Goal: Task Accomplishment & Management: Manage account settings

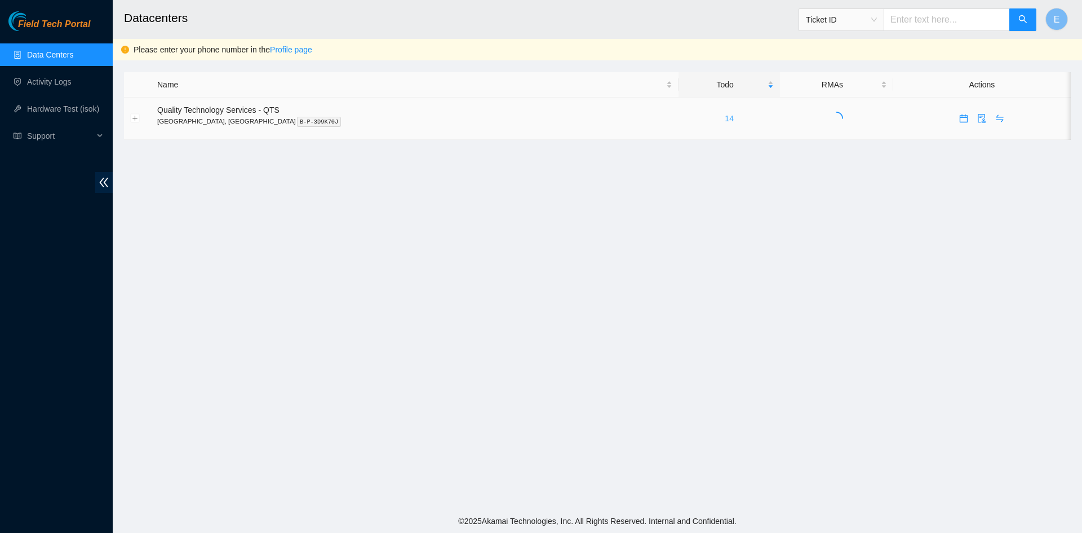
click at [725, 117] on link "14" at bounding box center [729, 118] width 9 height 9
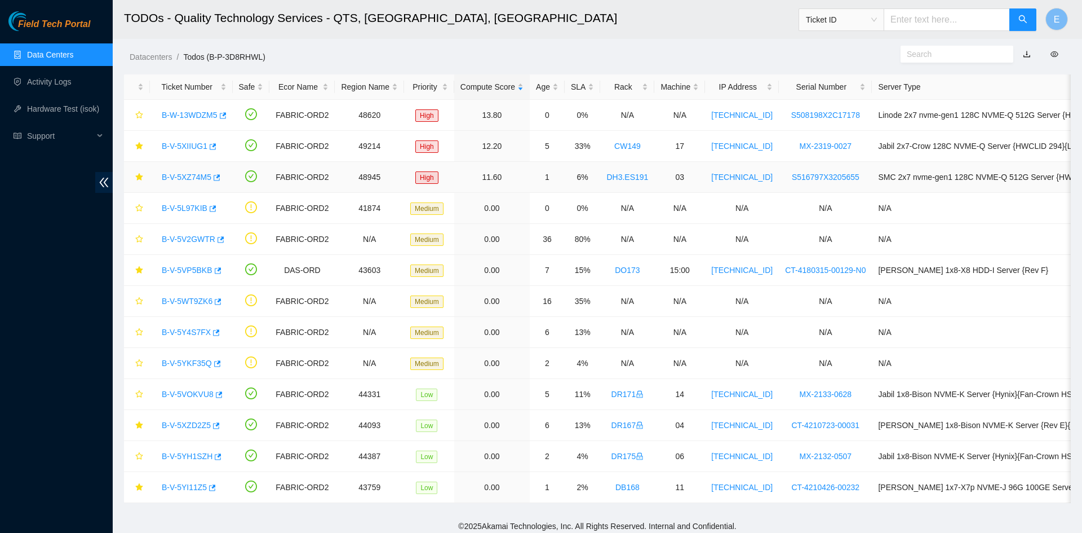
click at [171, 177] on link "B-V-5XZ74M5" at bounding box center [187, 176] width 50 height 9
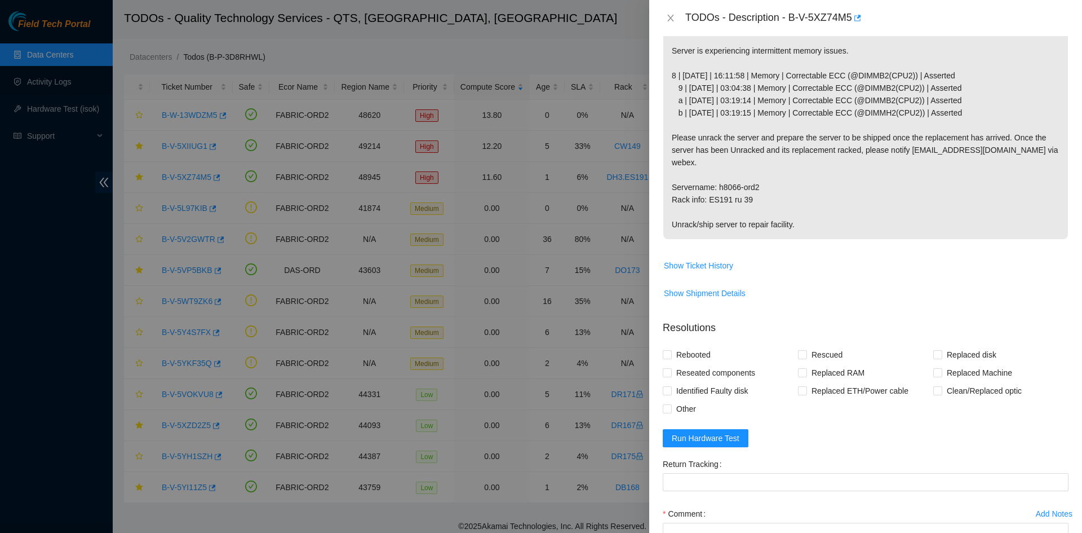
scroll to position [218, 0]
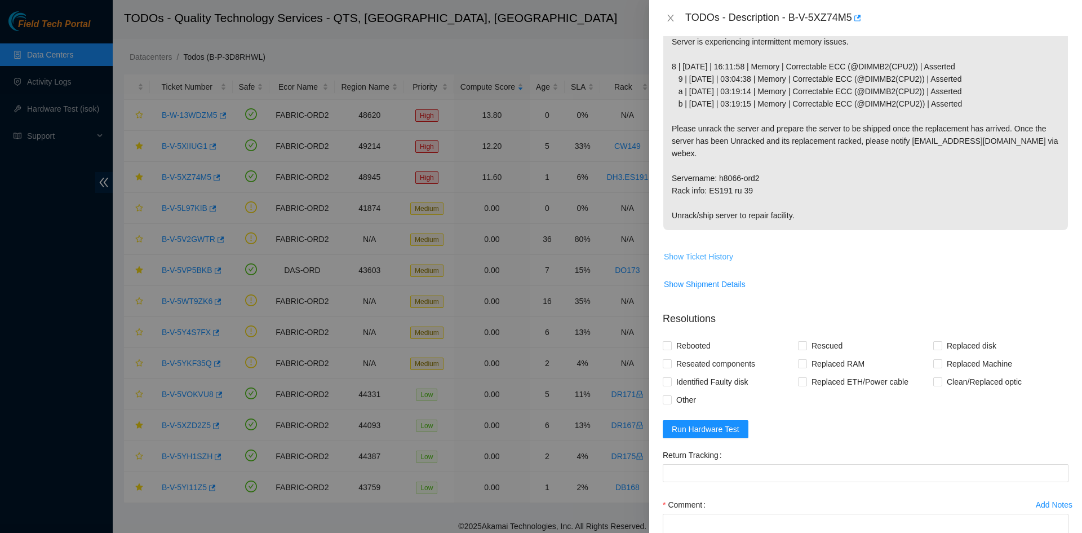
click at [706, 250] on span "Show Ticket History" at bounding box center [698, 256] width 69 height 12
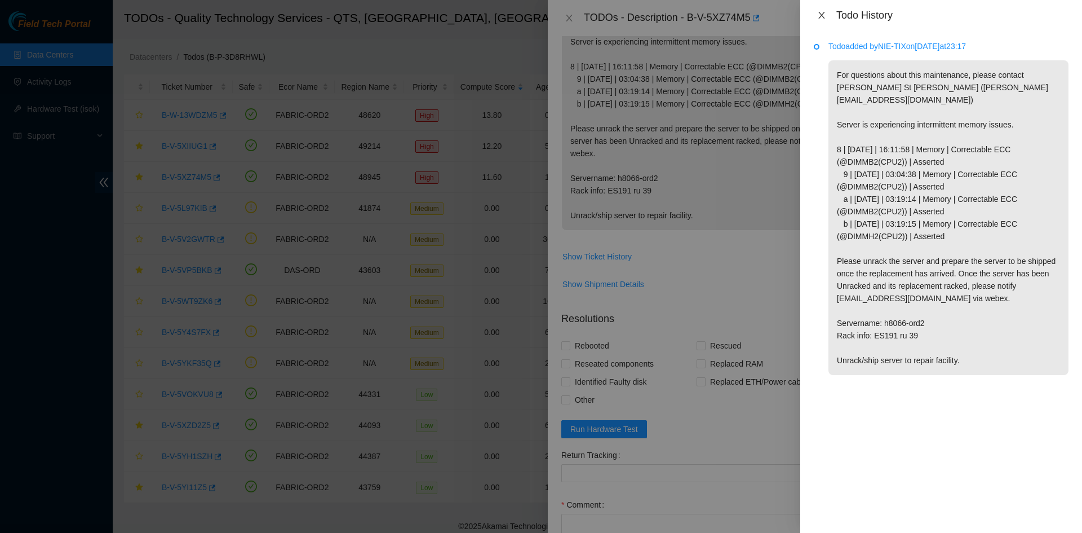
click at [821, 16] on icon "close" at bounding box center [821, 15] width 9 height 9
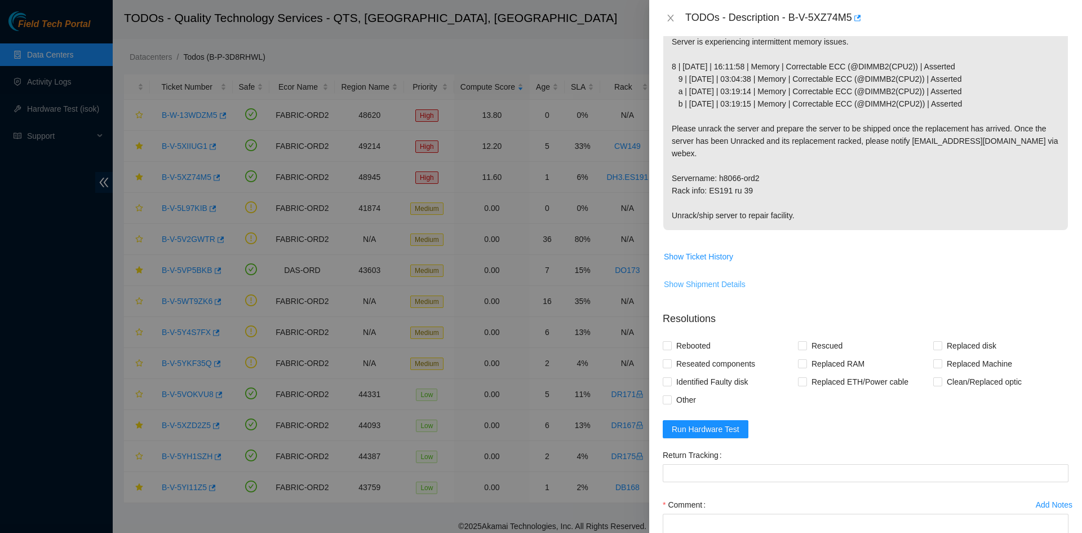
click at [682, 278] on span "Show Shipment Details" at bounding box center [705, 284] width 82 height 12
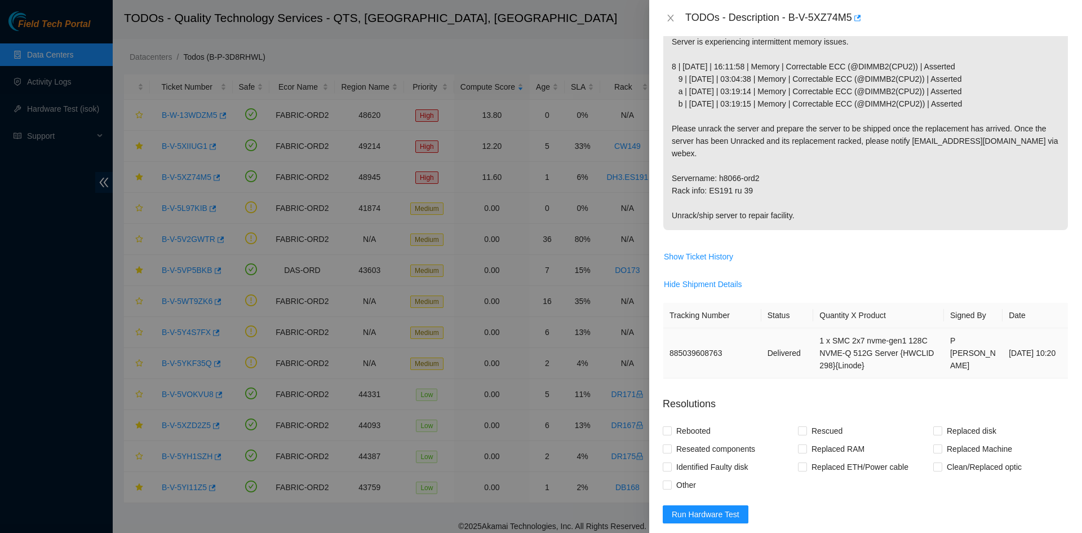
click at [752, 337] on td "885039608763" at bounding box center [712, 353] width 98 height 50
click at [704, 250] on span "Show Ticket History" at bounding box center [698, 256] width 69 height 12
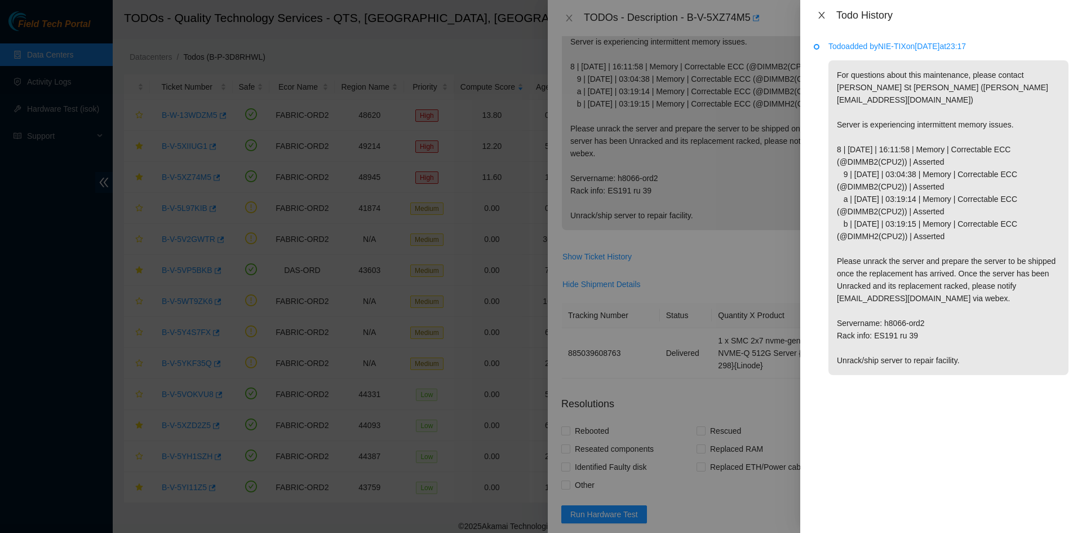
click at [821, 19] on icon "close" at bounding box center [821, 15] width 9 height 9
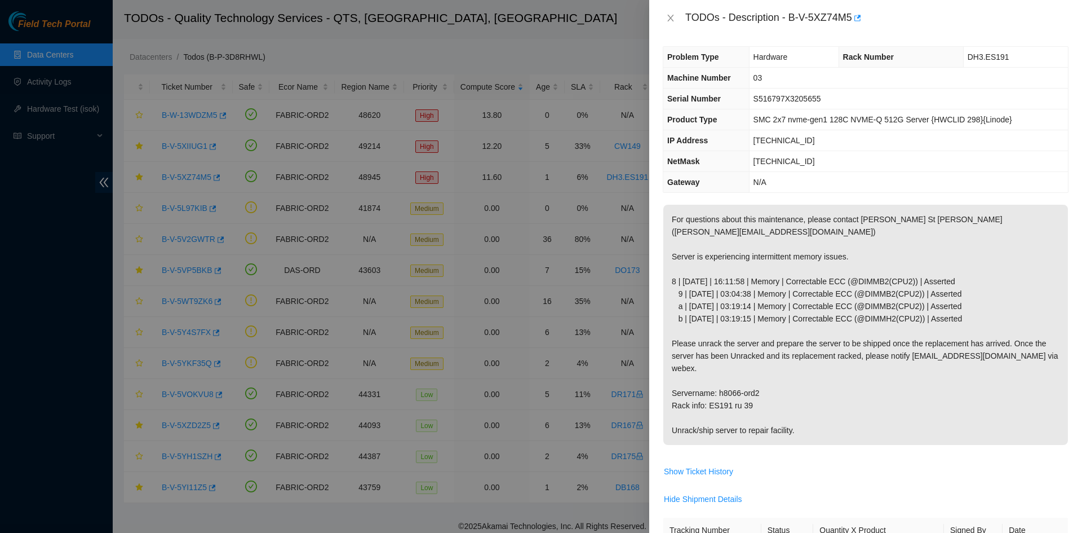
scroll to position [0, 0]
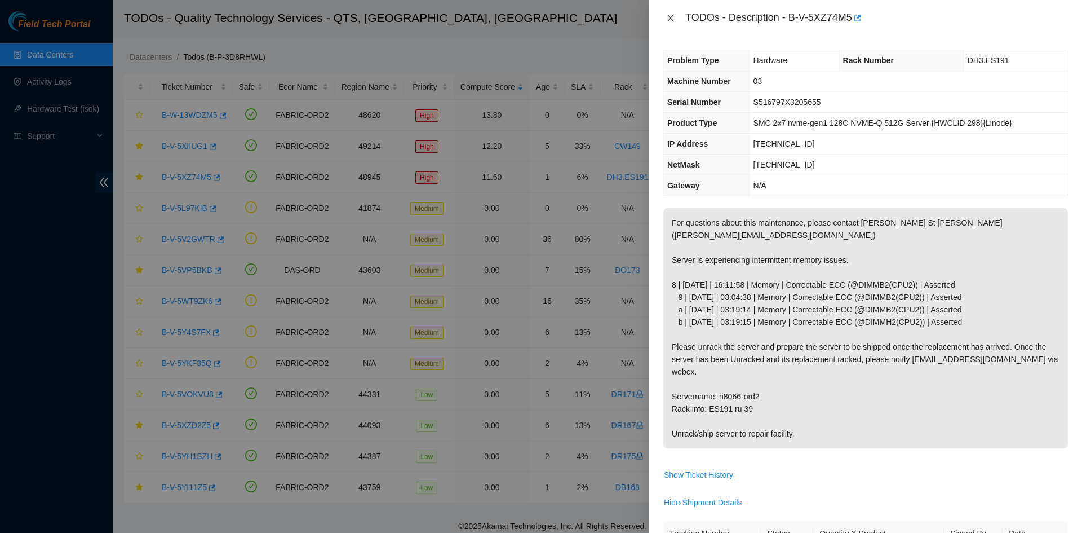
click at [671, 22] on icon "close" at bounding box center [670, 18] width 9 height 9
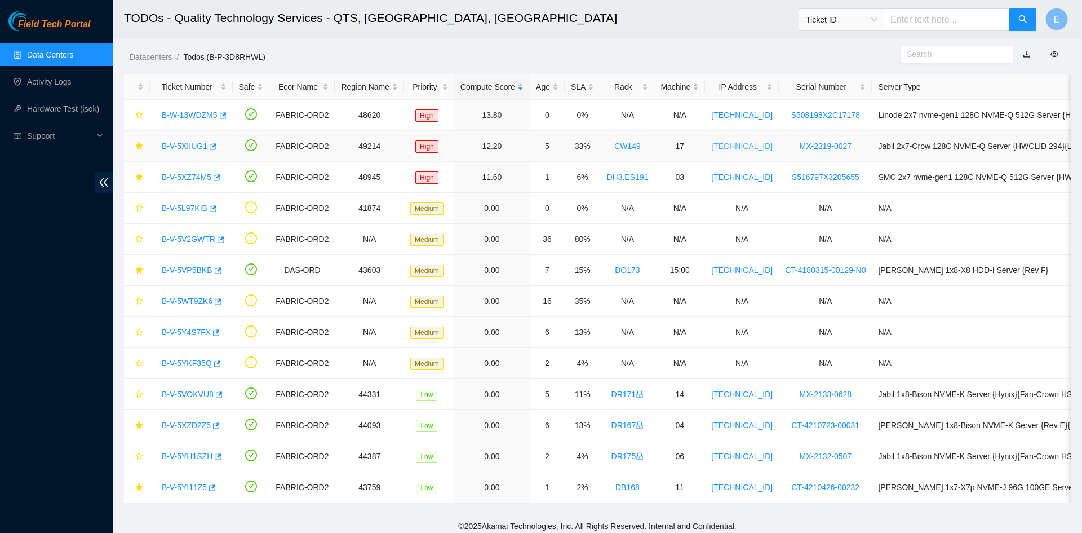
click at [730, 146] on link "23.215.118.164" at bounding box center [741, 145] width 61 height 9
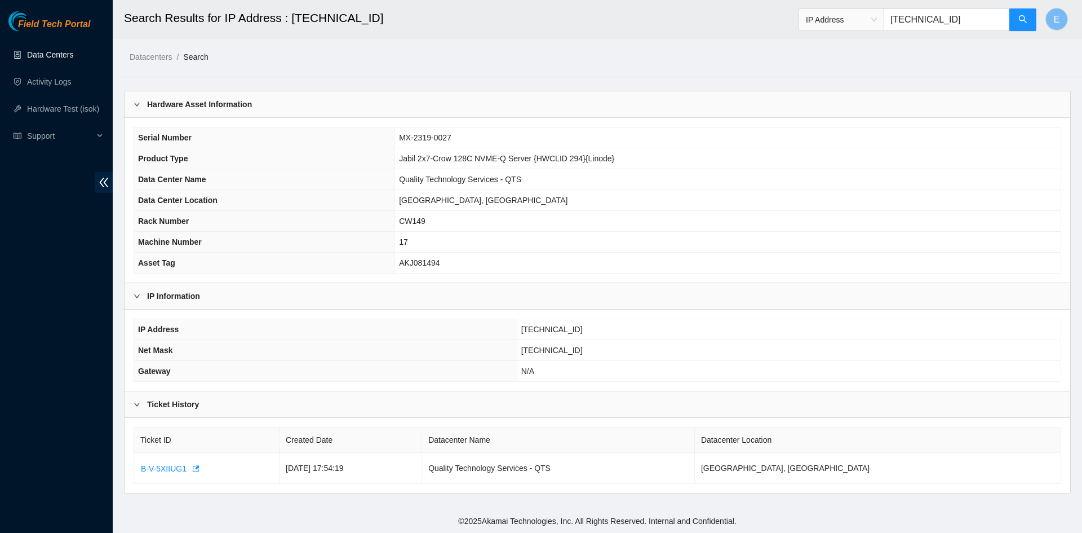
click at [61, 54] on link "Data Centers" at bounding box center [50, 54] width 46 height 9
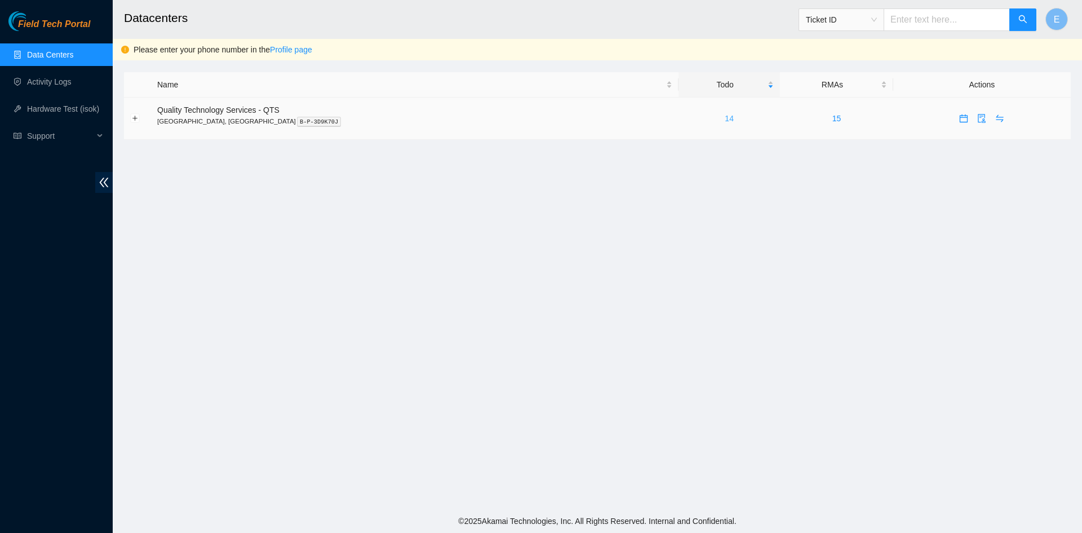
click at [725, 119] on link "14" at bounding box center [729, 118] width 9 height 9
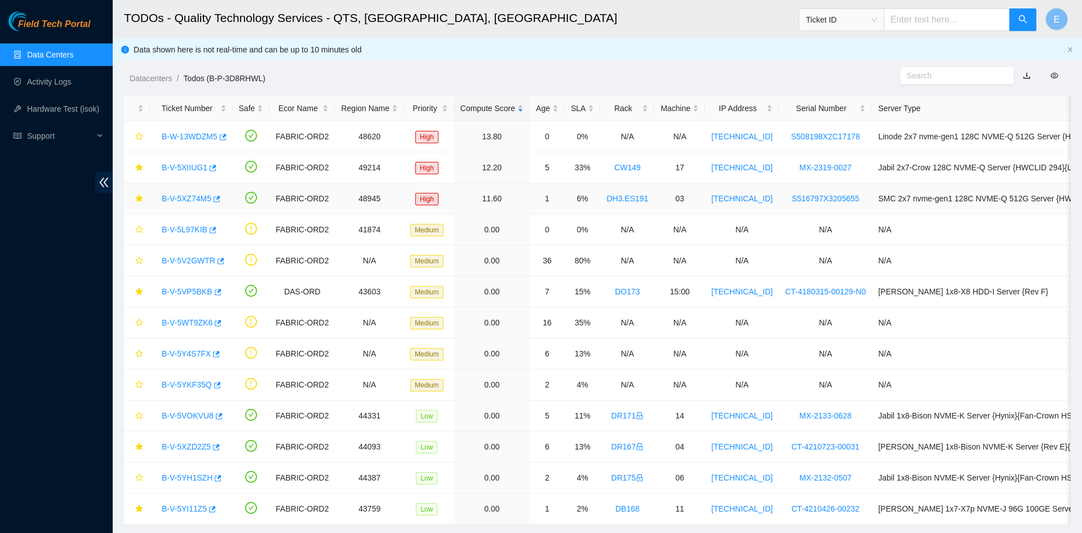
click at [193, 198] on link "B-V-5XZ74M5" at bounding box center [187, 198] width 50 height 9
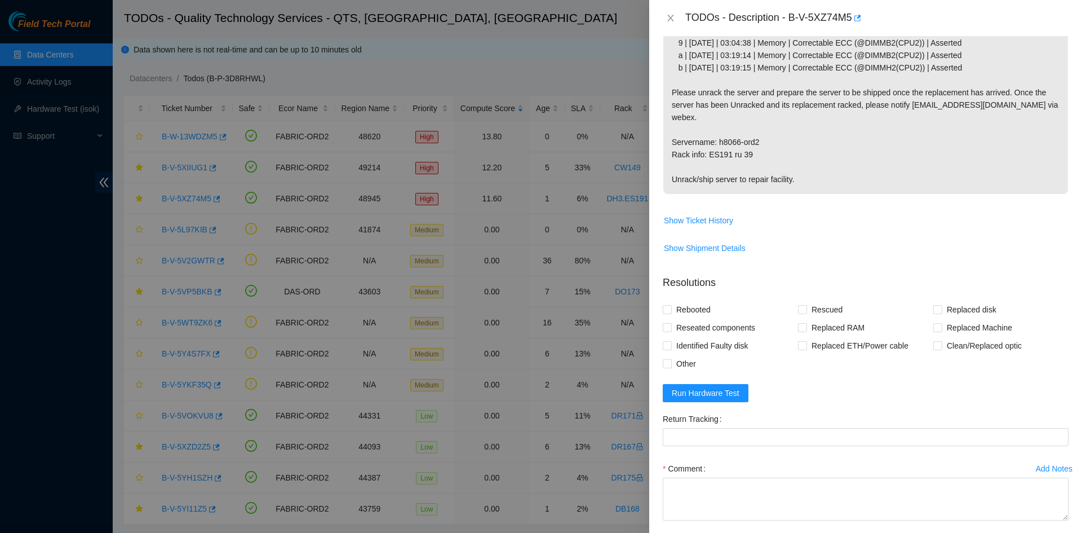
scroll to position [255, 0]
click at [716, 241] on span "Show Shipment Details" at bounding box center [705, 247] width 82 height 12
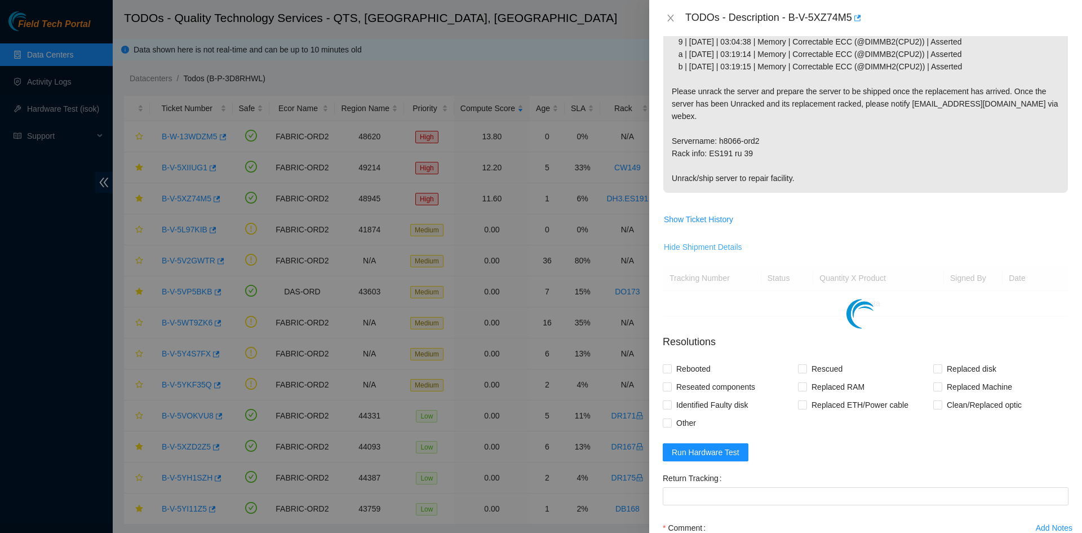
click at [716, 241] on span "Hide Shipment Details" at bounding box center [703, 247] width 78 height 12
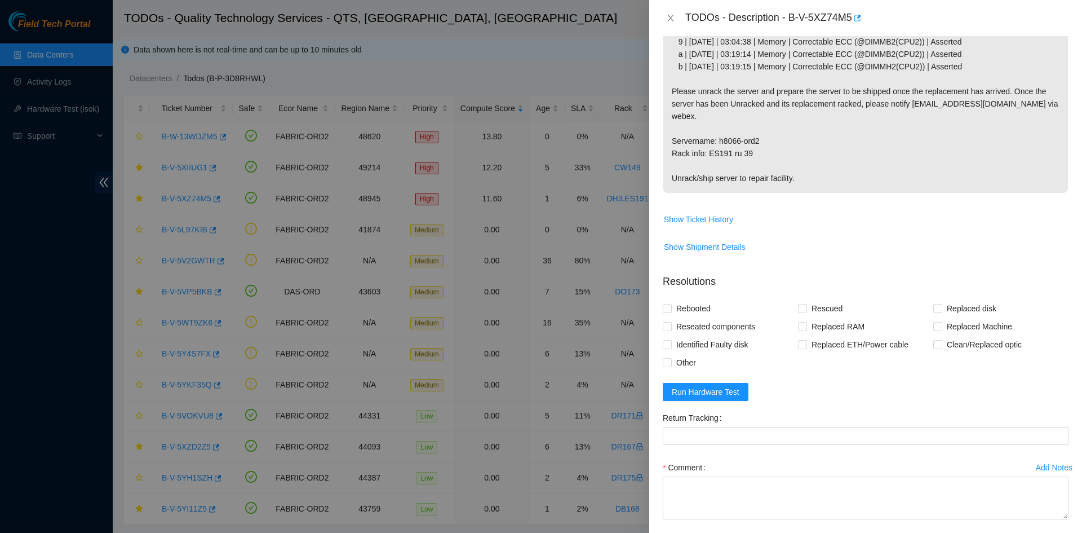
scroll to position [282, 0]
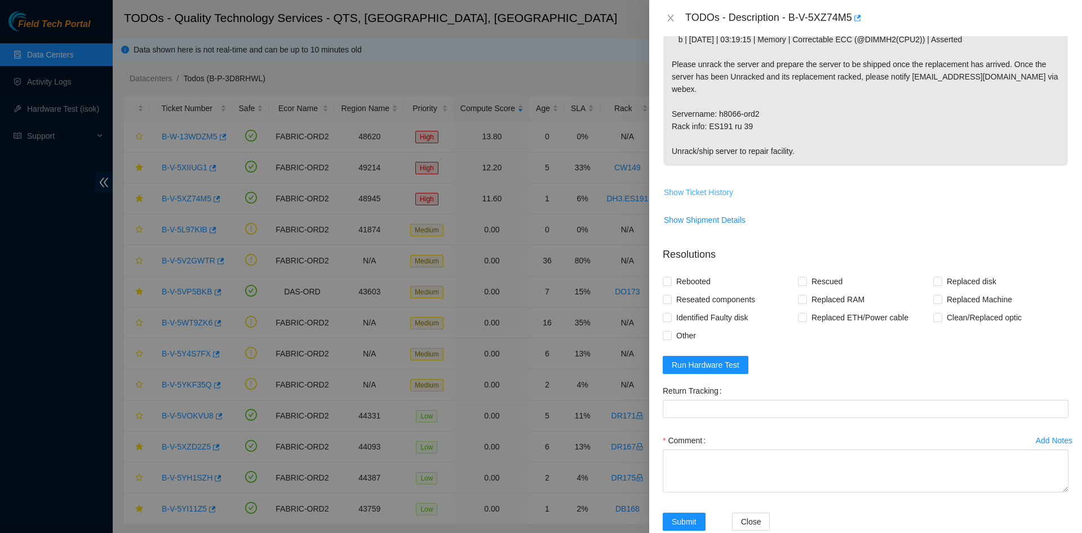
click at [705, 186] on span "Show Ticket History" at bounding box center [698, 192] width 69 height 12
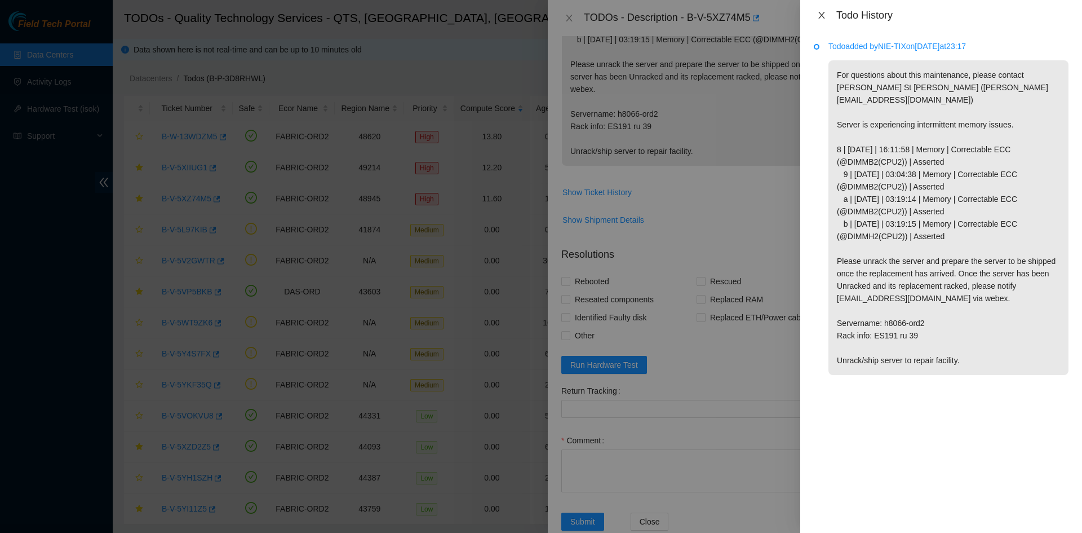
click at [823, 14] on icon "close" at bounding box center [821, 15] width 6 height 7
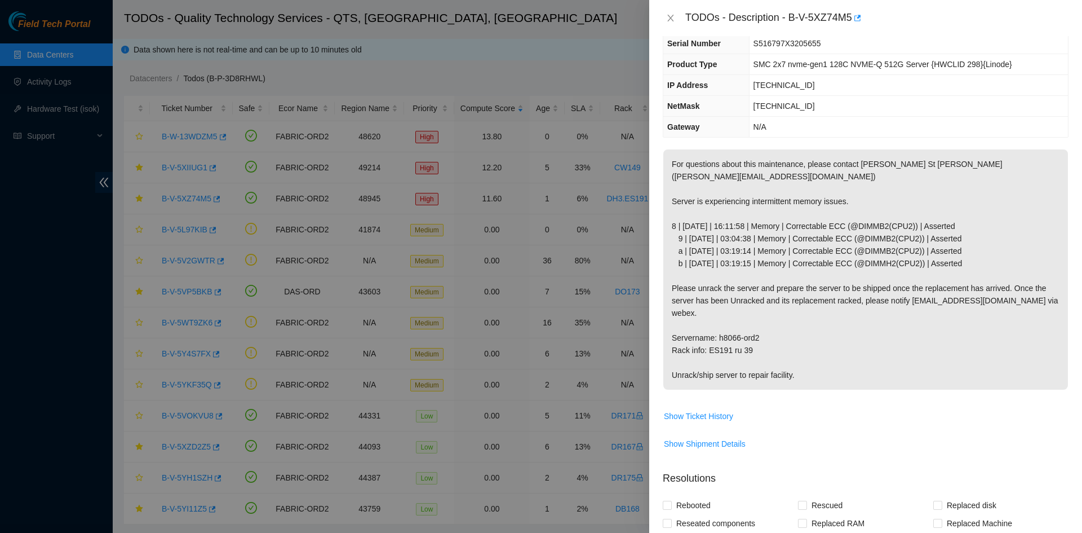
scroll to position [0, 0]
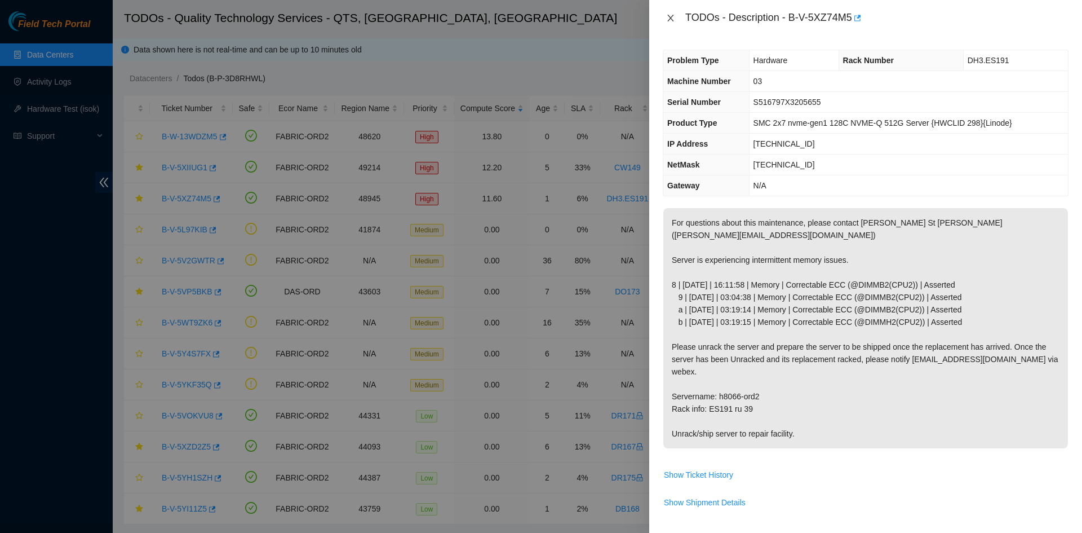
click at [672, 19] on icon "close" at bounding box center [670, 18] width 9 height 9
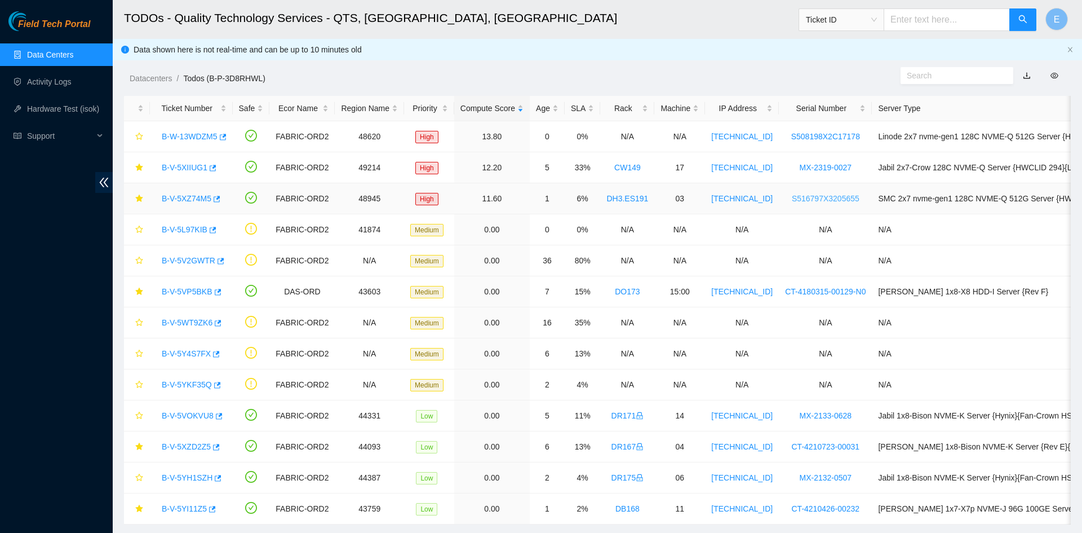
click at [792, 201] on link "S516797X3205655" at bounding box center [826, 198] width 68 height 9
click at [624, 202] on link "DH3.ES191" at bounding box center [627, 198] width 42 height 9
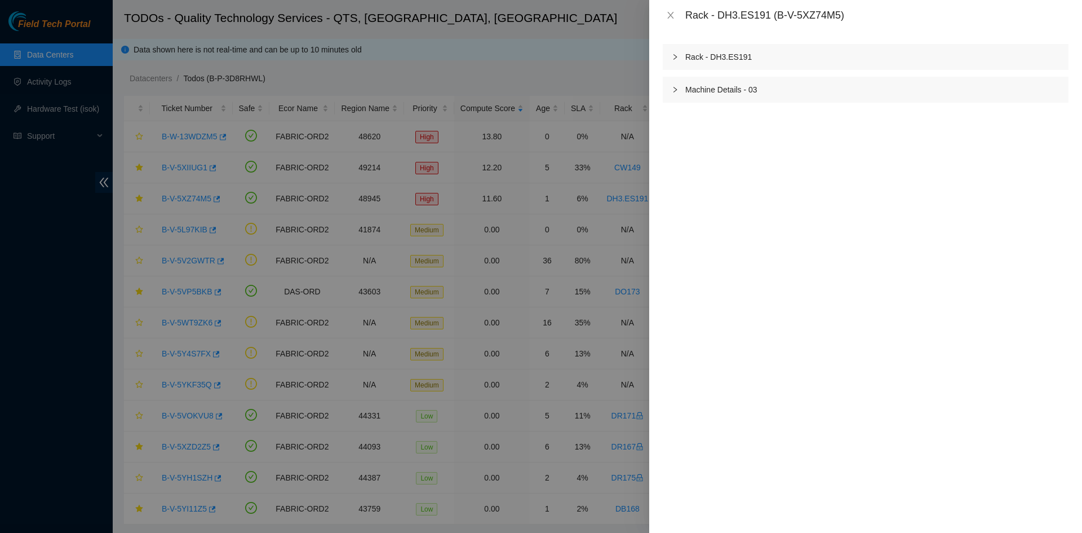
click at [734, 59] on div "Rack - DH3.ES191" at bounding box center [866, 57] width 406 height 26
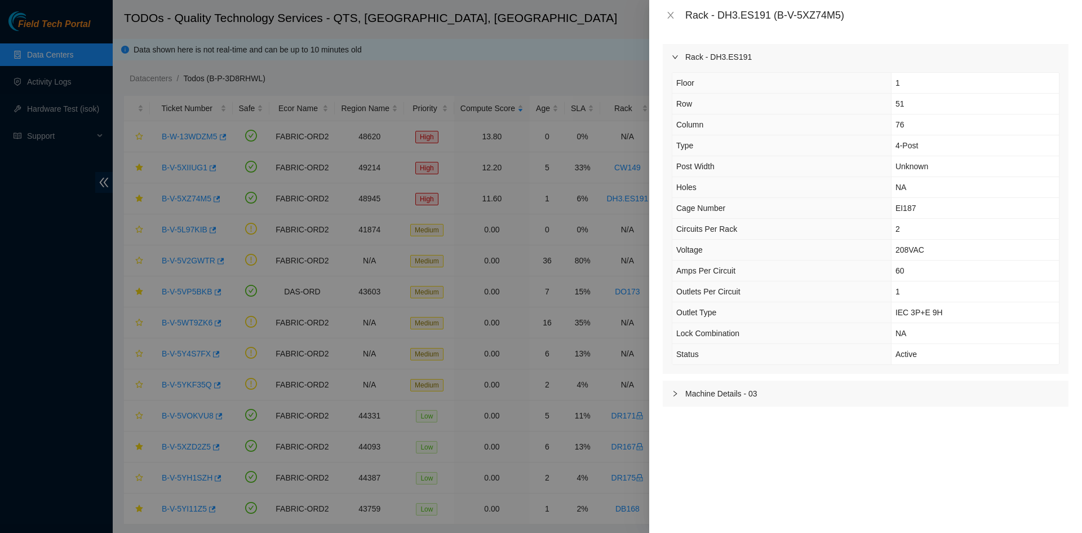
click at [734, 59] on div "Rack - DH3.ES191" at bounding box center [866, 57] width 406 height 26
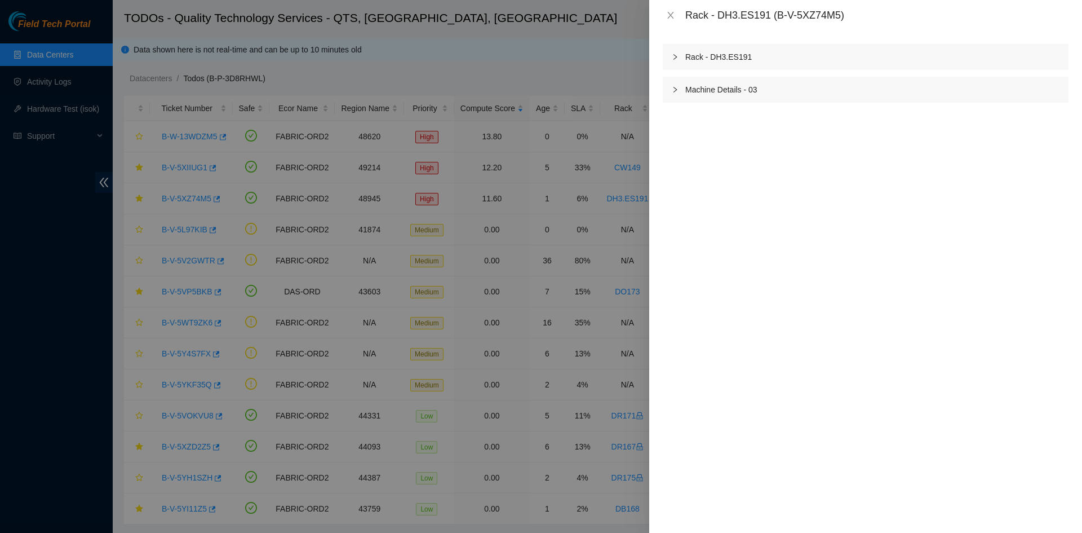
click at [729, 89] on div "Machine Details - 03" at bounding box center [866, 90] width 406 height 26
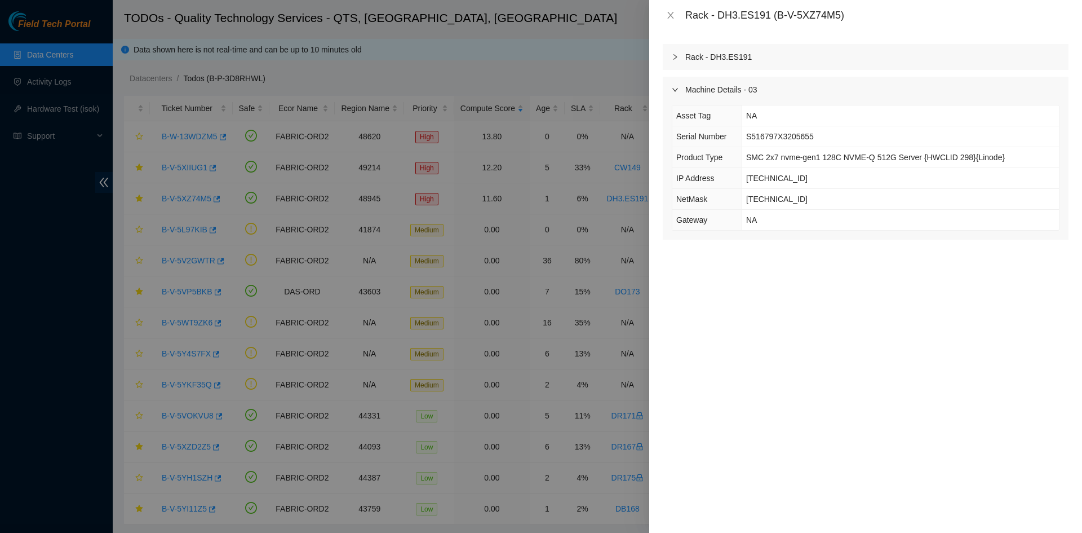
click at [729, 89] on div "Machine Details - 03" at bounding box center [866, 90] width 406 height 26
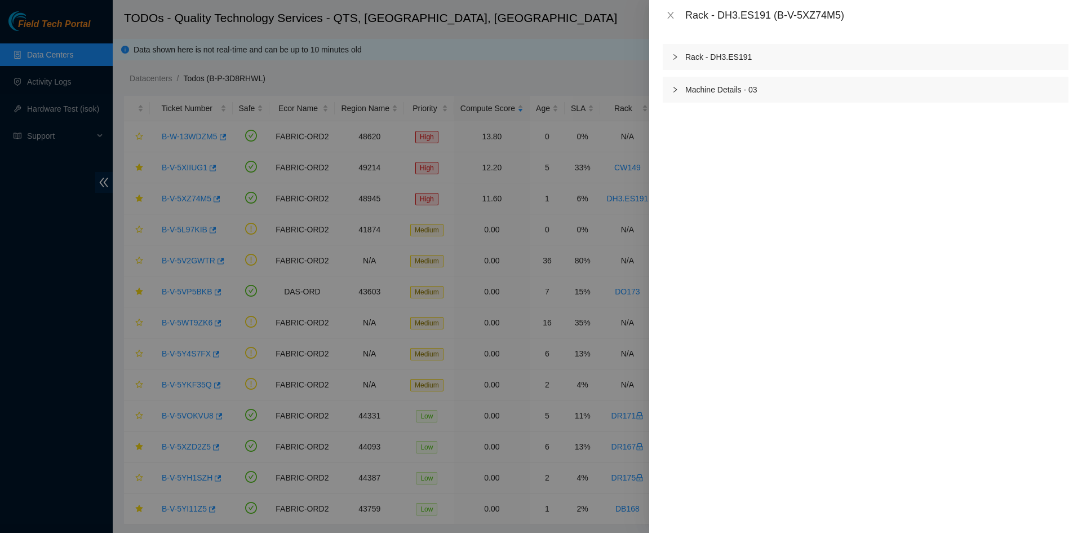
click at [729, 58] on div "Rack - DH3.ES191" at bounding box center [866, 57] width 406 height 26
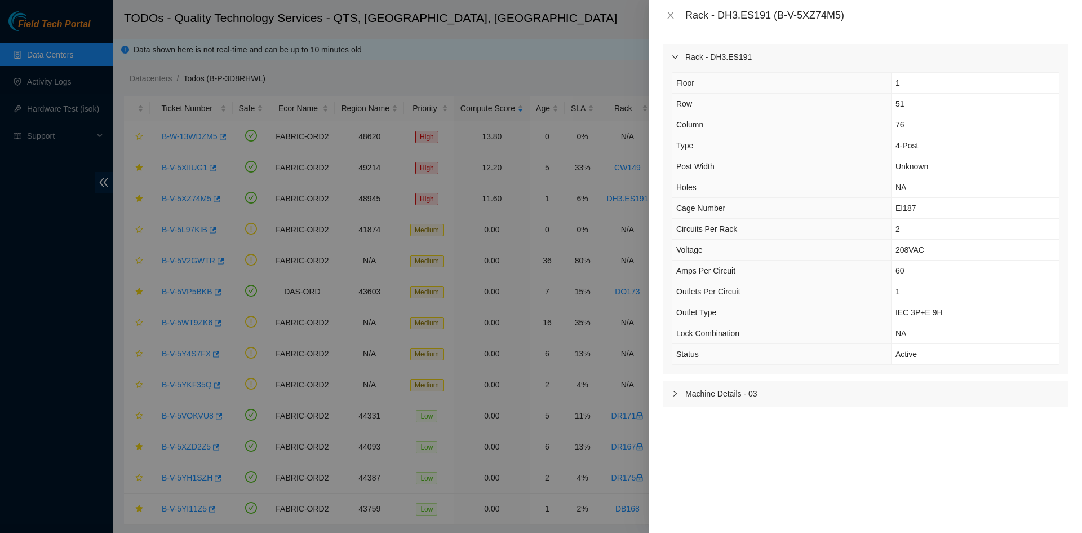
click at [729, 58] on div "Rack - DH3.ES191" at bounding box center [866, 57] width 406 height 26
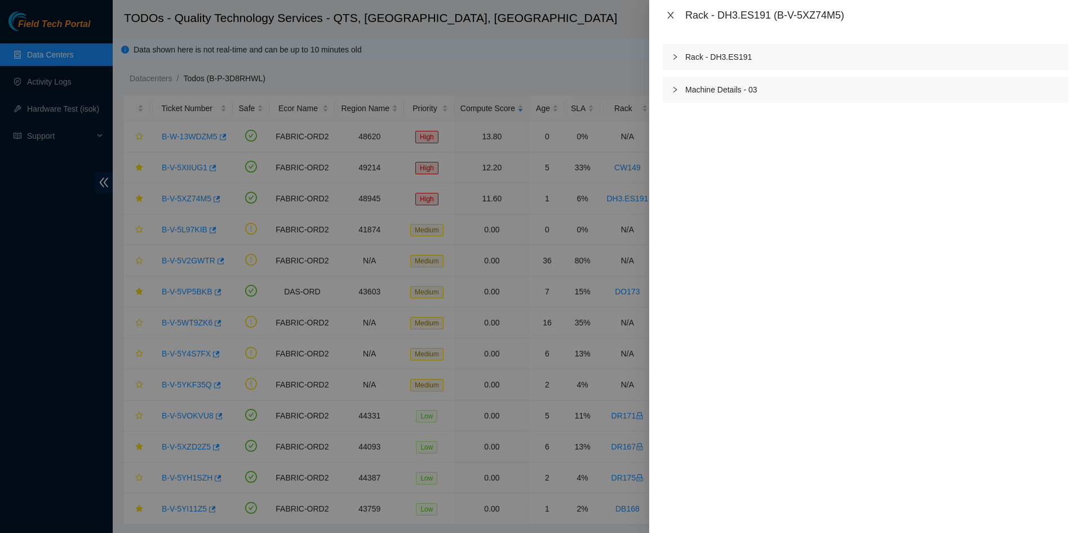
click at [671, 15] on icon "close" at bounding box center [670, 15] width 6 height 7
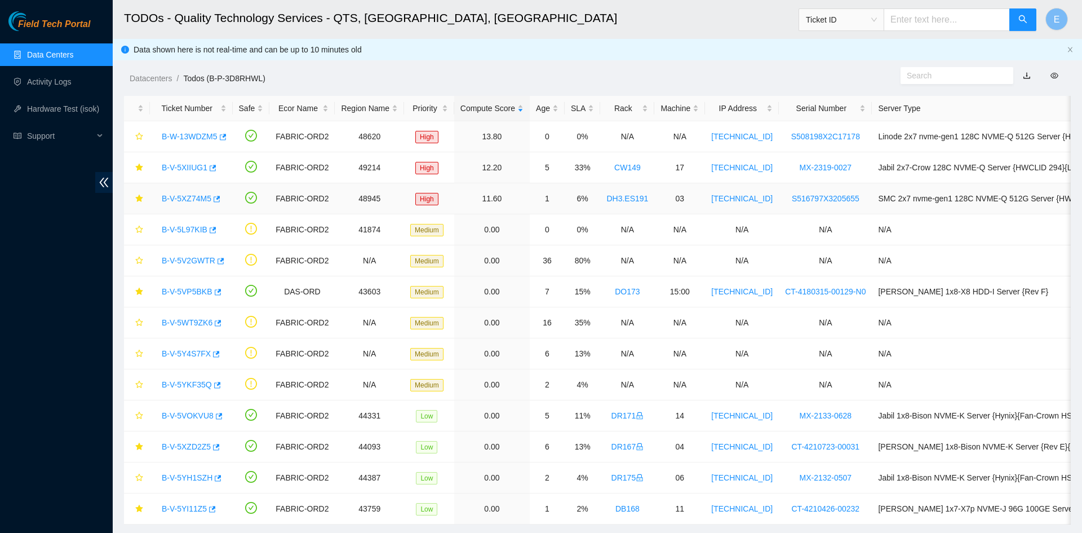
click at [618, 197] on link "DH3.ES191" at bounding box center [627, 198] width 42 height 9
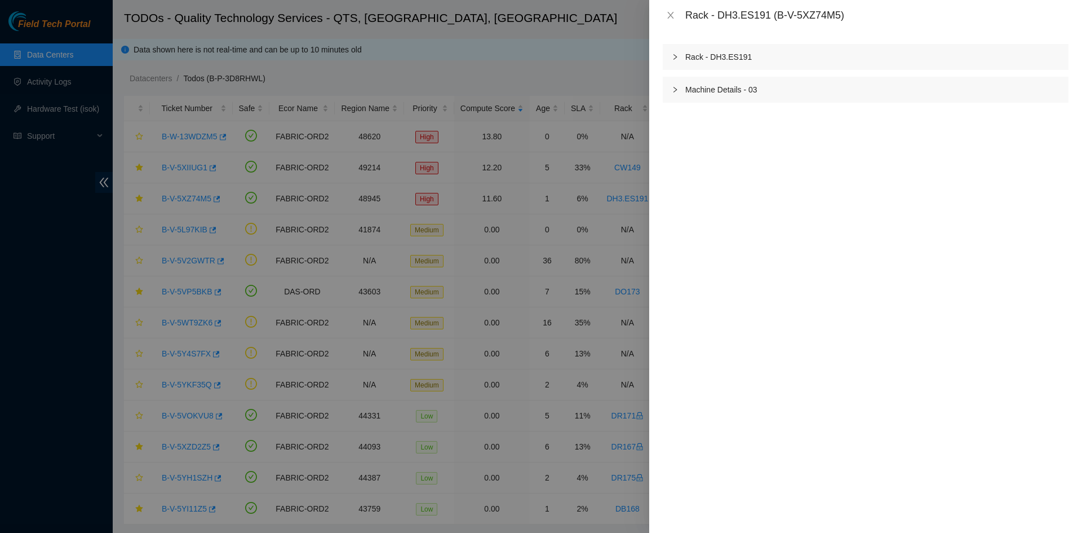
click at [727, 60] on div "Rack - DH3.ES191" at bounding box center [866, 57] width 406 height 26
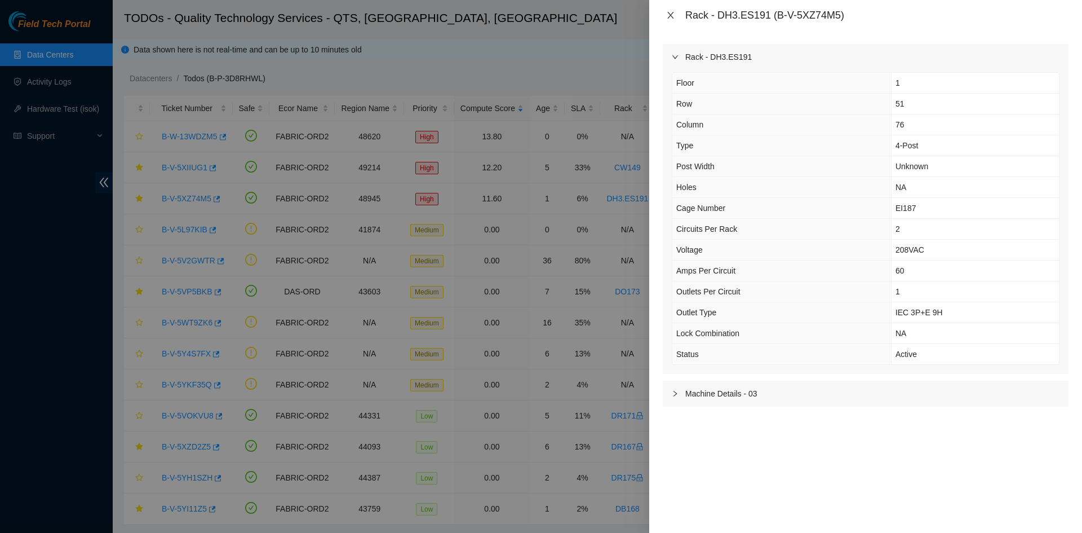
click at [671, 12] on icon "close" at bounding box center [670, 15] width 9 height 9
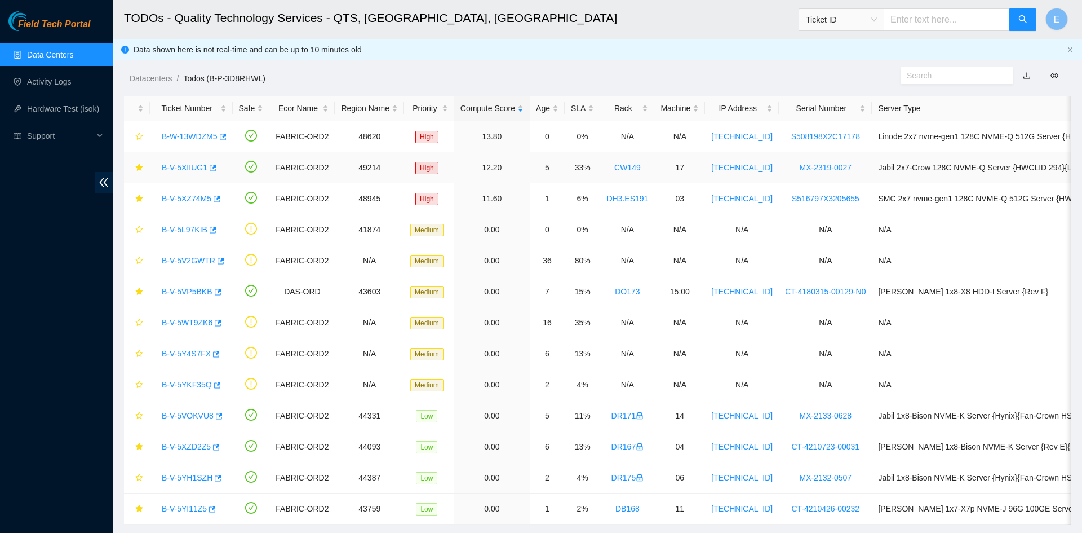
click at [190, 171] on link "B-V-5XIIUG1" at bounding box center [185, 167] width 46 height 9
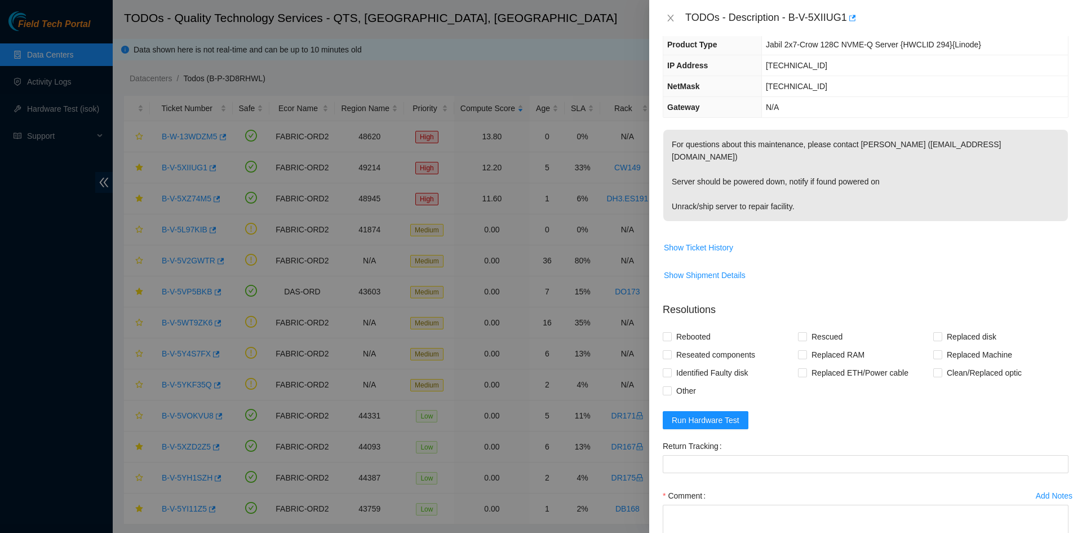
scroll to position [146, 0]
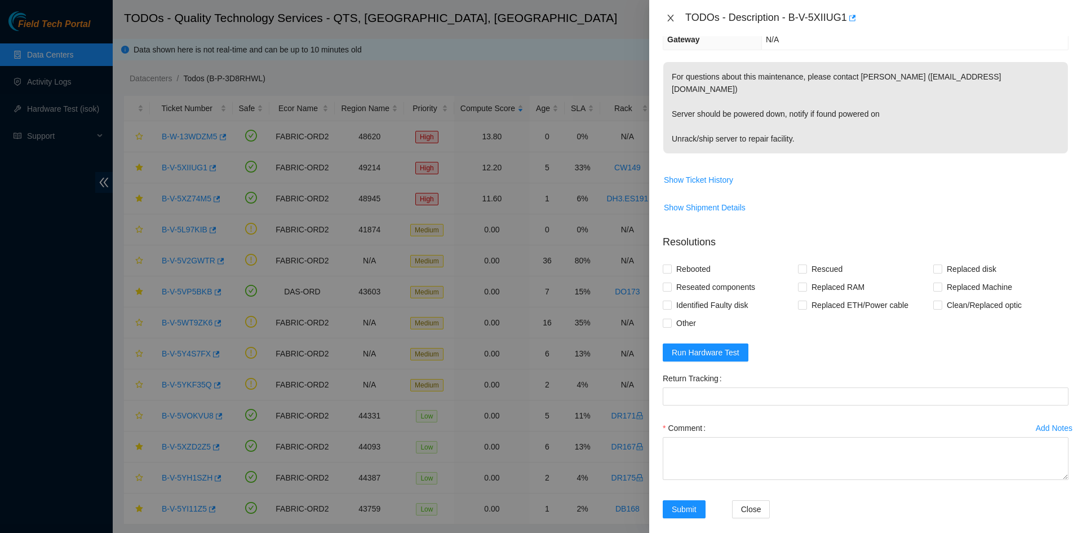
click at [672, 15] on icon "close" at bounding box center [670, 18] width 9 height 9
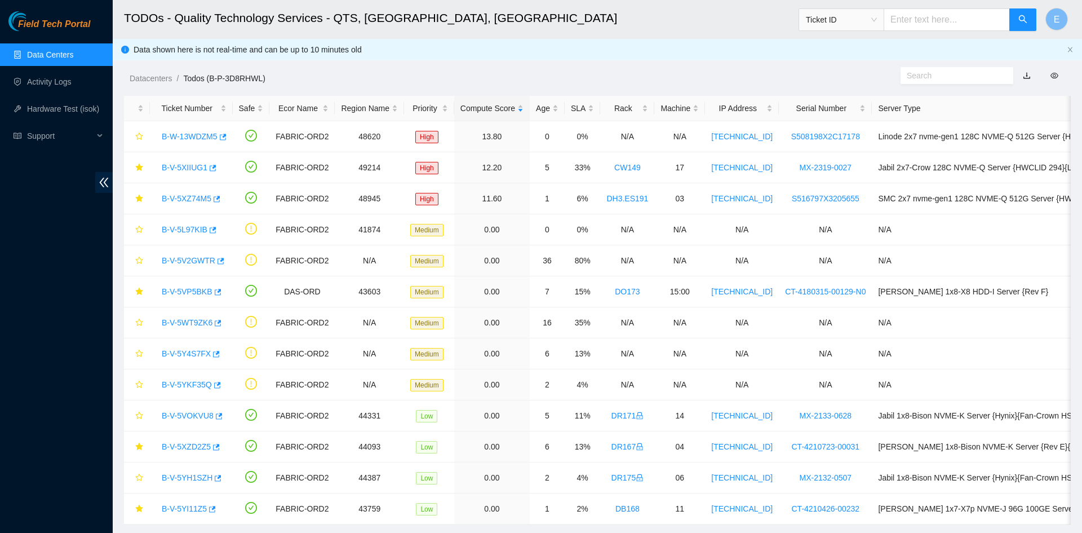
scroll to position [171, 0]
click at [1068, 50] on icon "close" at bounding box center [1070, 49] width 5 height 5
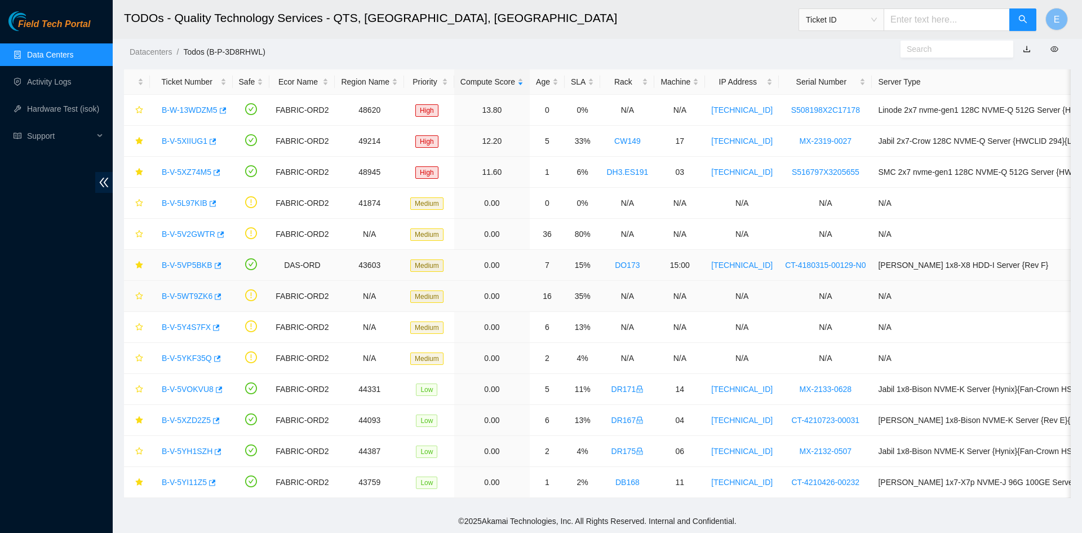
scroll to position [0, 0]
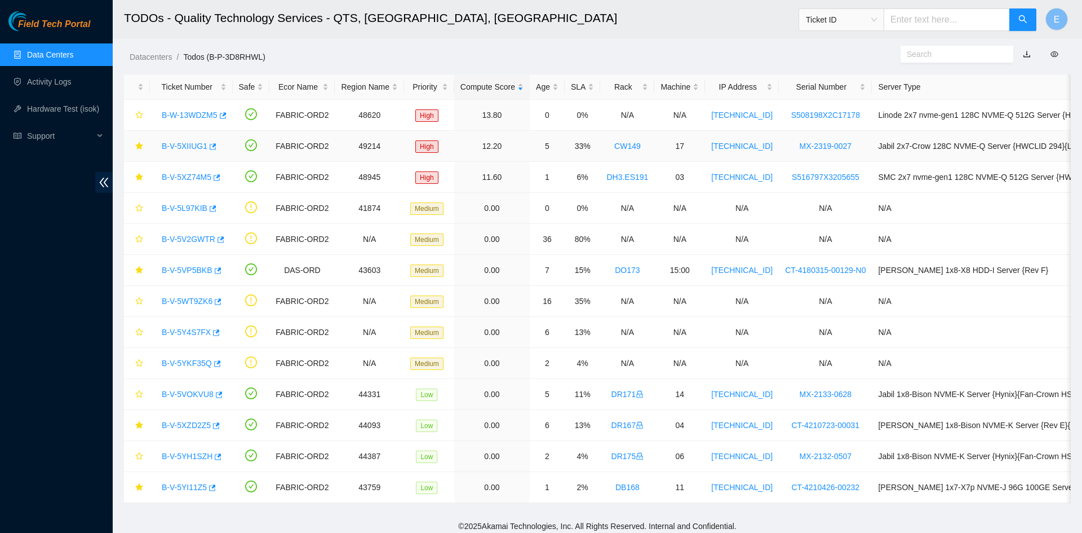
click at [196, 149] on link "B-V-5XIIUG1" at bounding box center [185, 145] width 46 height 9
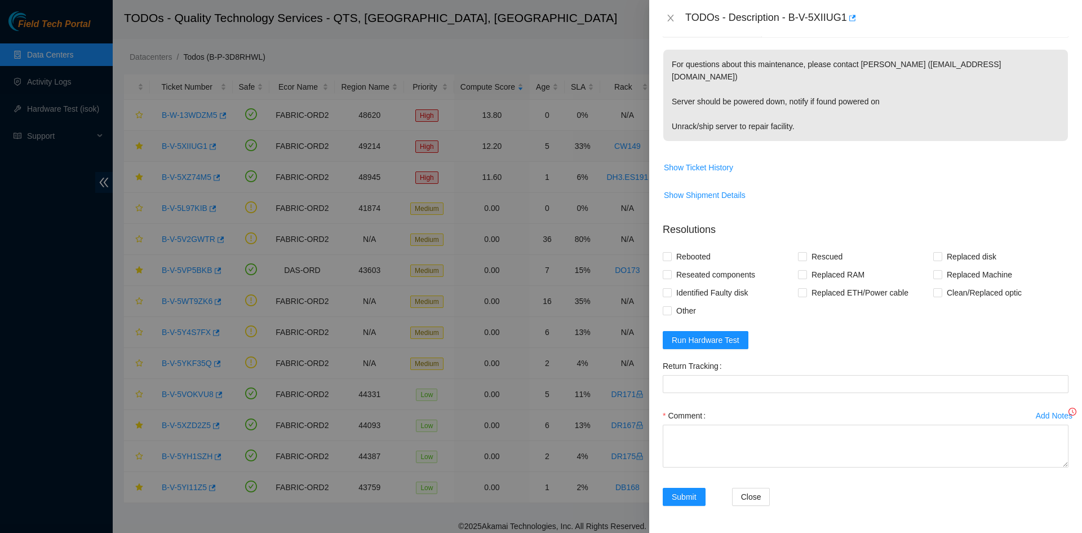
scroll to position [146, 0]
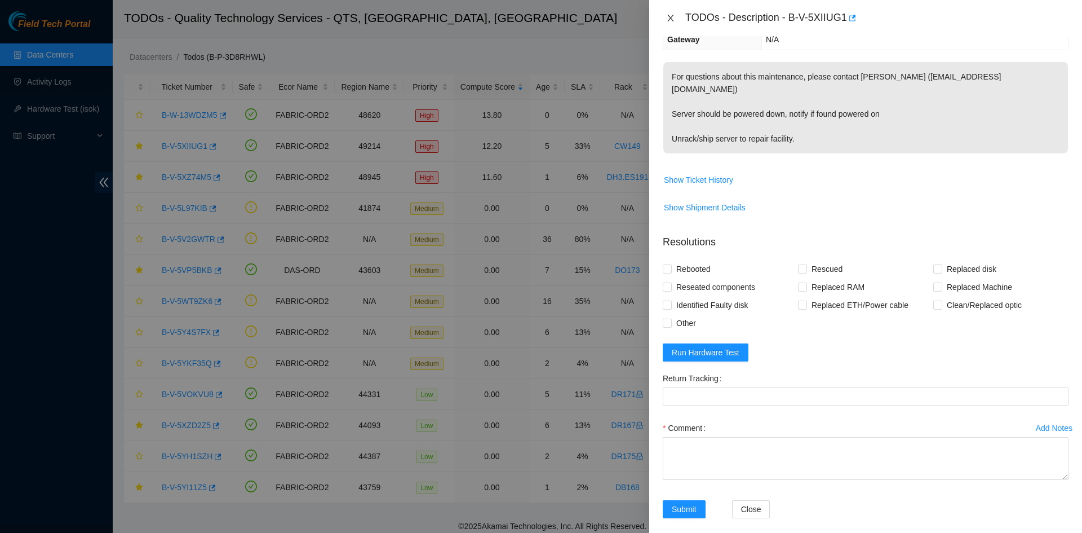
click at [669, 23] on button "Close" at bounding box center [671, 18] width 16 height 11
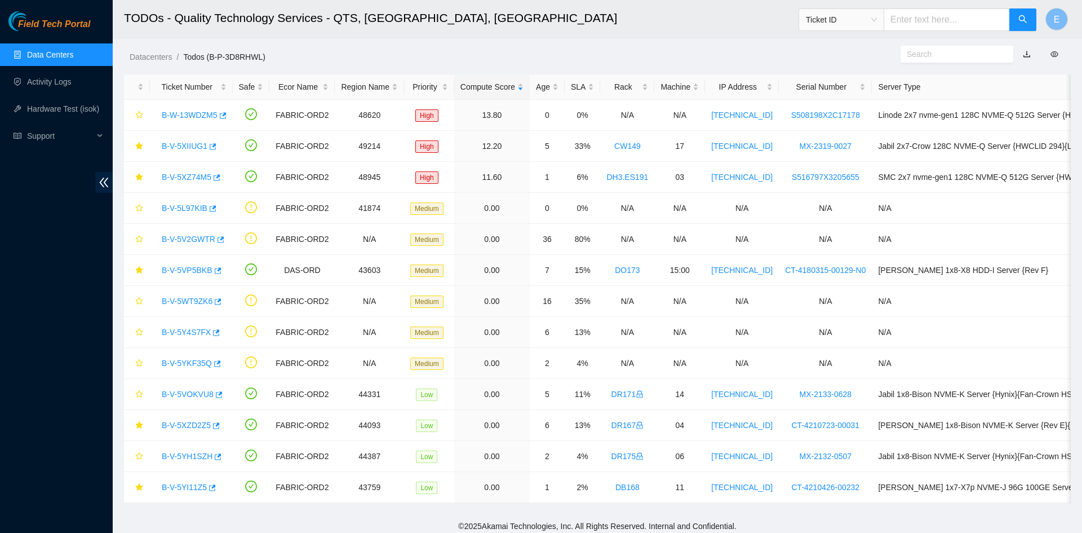
scroll to position [171, 0]
click at [188, 146] on link "B-V-5XIIUG1" at bounding box center [185, 145] width 46 height 9
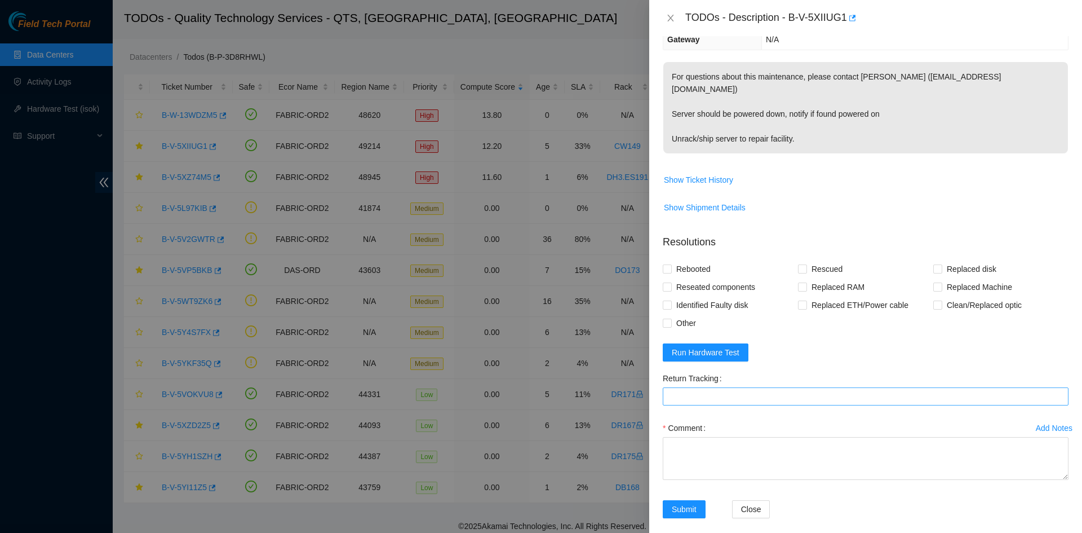
scroll to position [0, 0]
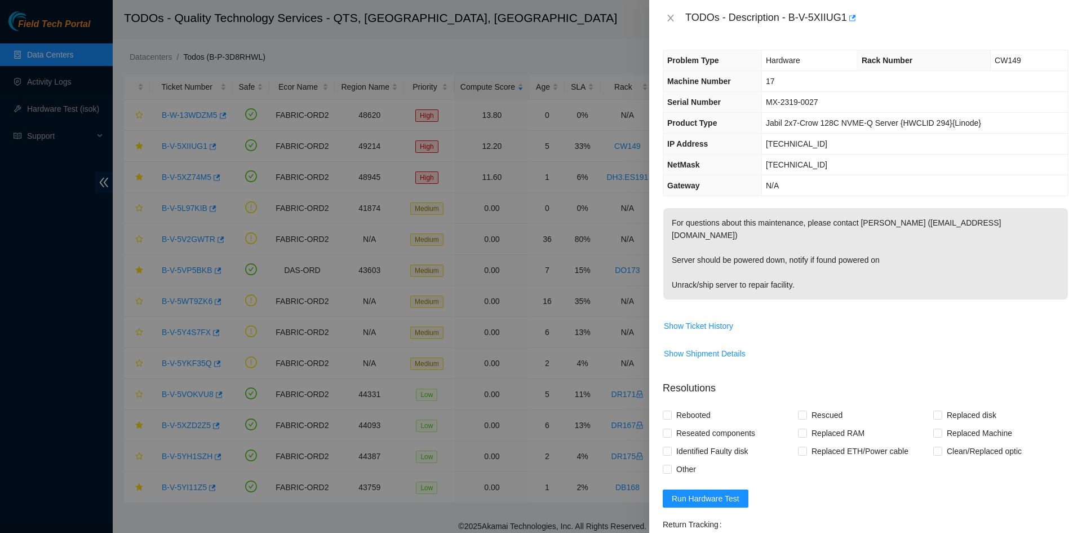
click at [862, 392] on form "Resolutions Rebooted Rescued Replaced disk Reseated components Replaced RAM Rep…" at bounding box center [866, 524] width 406 height 306
click at [670, 19] on icon "close" at bounding box center [670, 18] width 9 height 9
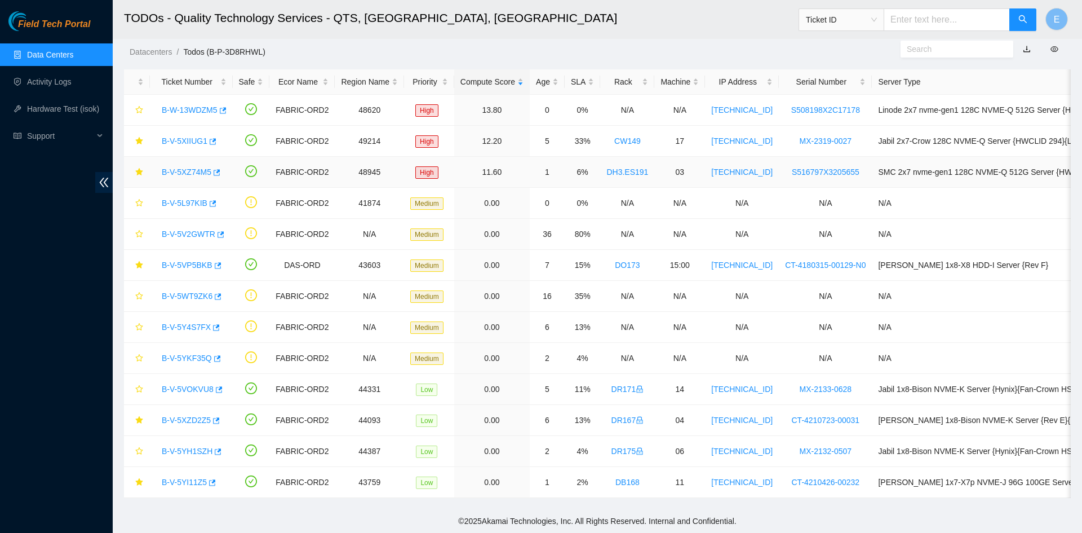
scroll to position [2, 0]
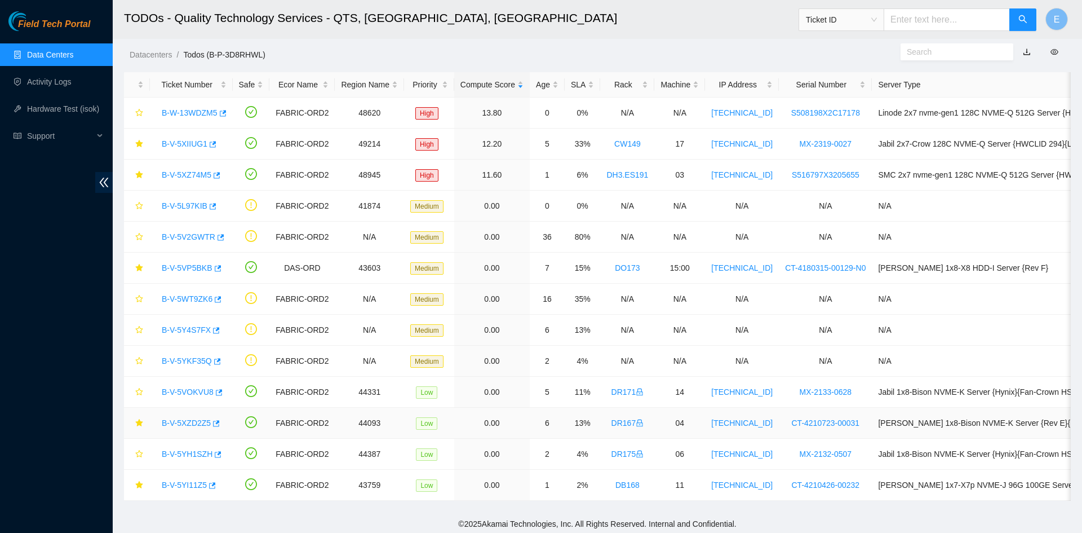
click at [196, 425] on link "B-V-5XZD2Z5" at bounding box center [186, 422] width 49 height 9
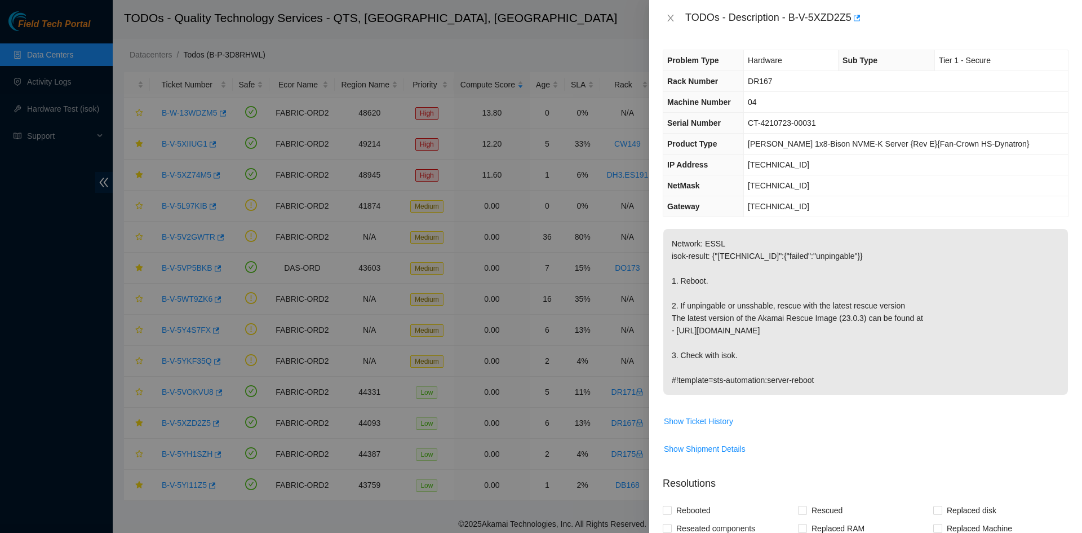
click at [167, 187] on div at bounding box center [541, 266] width 1082 height 533
click at [667, 19] on icon "close" at bounding box center [670, 18] width 9 height 9
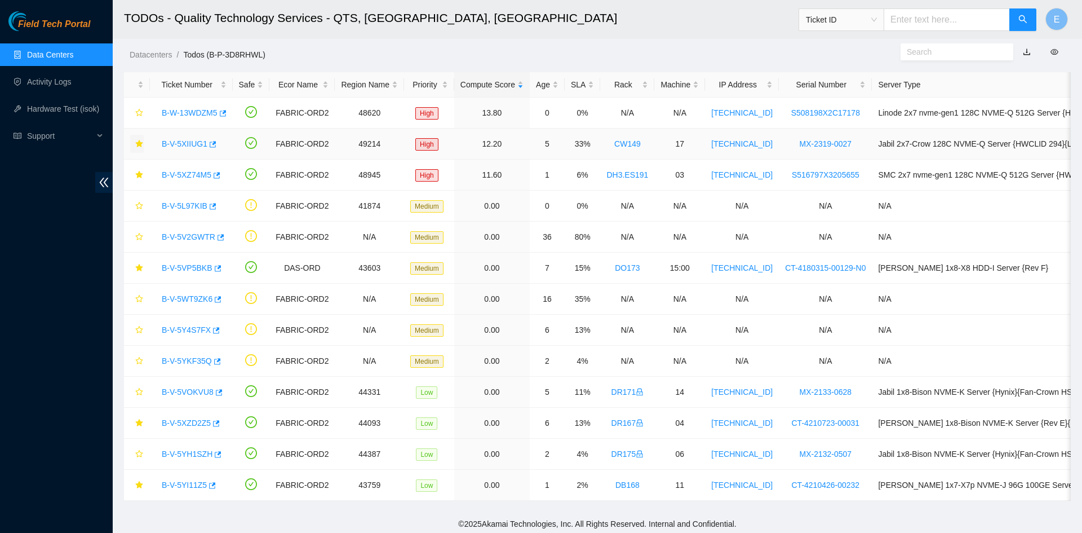
click at [137, 144] on icon "star" at bounding box center [138, 143] width 7 height 7
click at [137, 144] on icon "star" at bounding box center [139, 144] width 8 height 8
click at [140, 144] on icon "star" at bounding box center [138, 143] width 7 height 7
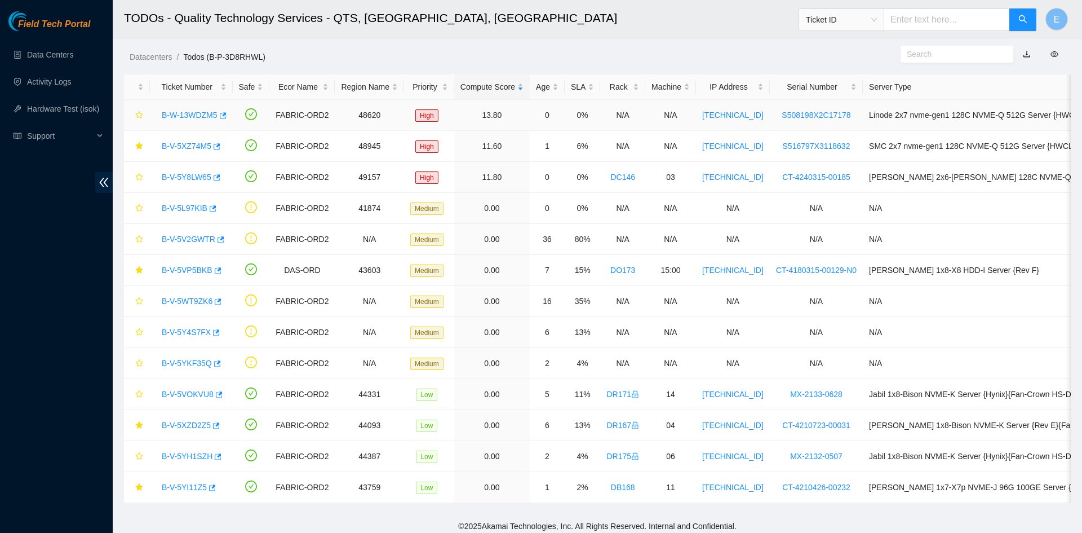
click at [193, 116] on link "B-W-13WDZM5" at bounding box center [190, 114] width 56 height 9
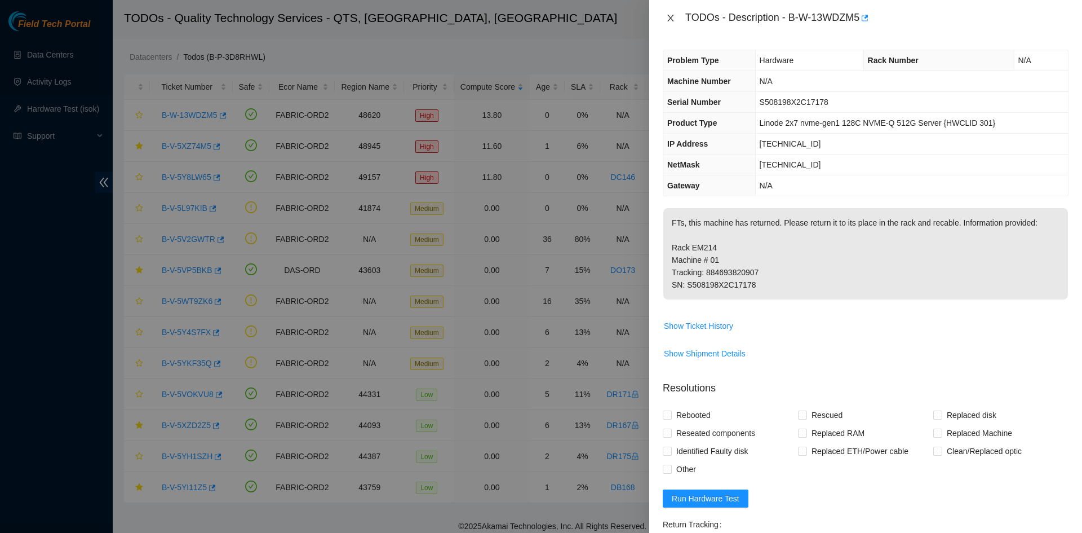
click at [670, 22] on button "Close" at bounding box center [671, 18] width 16 height 11
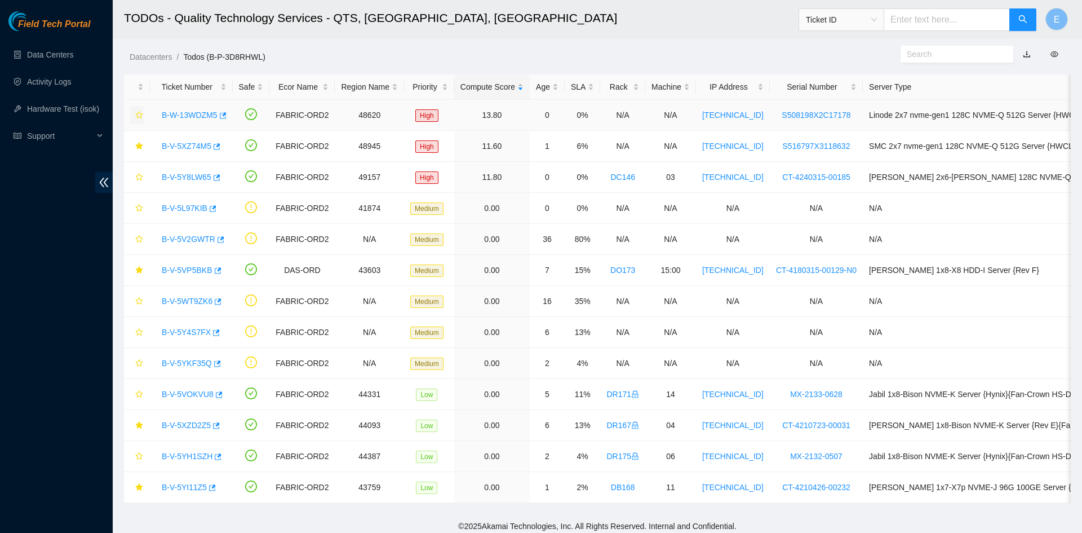
click at [139, 113] on icon "star" at bounding box center [139, 115] width 8 height 8
click at [139, 271] on icon "star" at bounding box center [138, 269] width 7 height 7
click at [308, 202] on td "FABRIC-ORD2" at bounding box center [301, 208] width 65 height 31
click at [195, 273] on link "B-V-5VP5BKB" at bounding box center [187, 269] width 51 height 9
